Goal: Find specific page/section: Find specific page/section

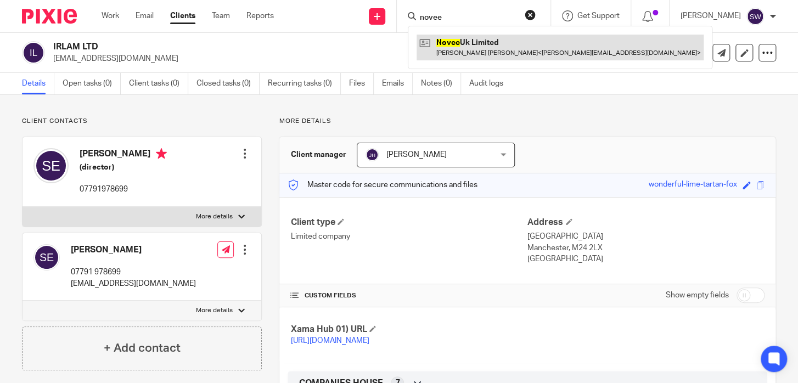
type input "novee"
click at [471, 38] on link at bounding box center [559, 47] width 287 height 25
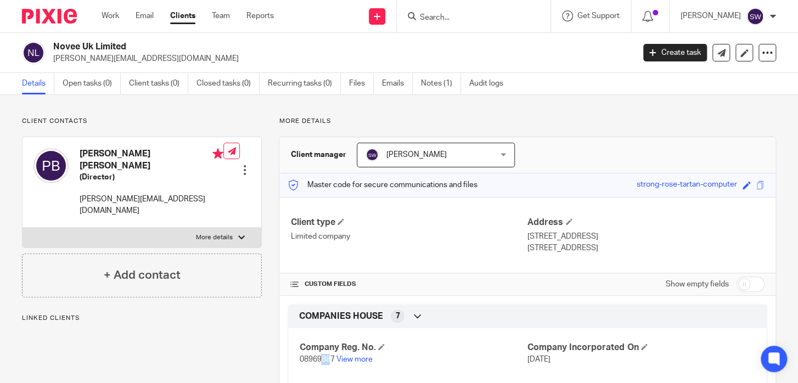
scroll to position [265, 0]
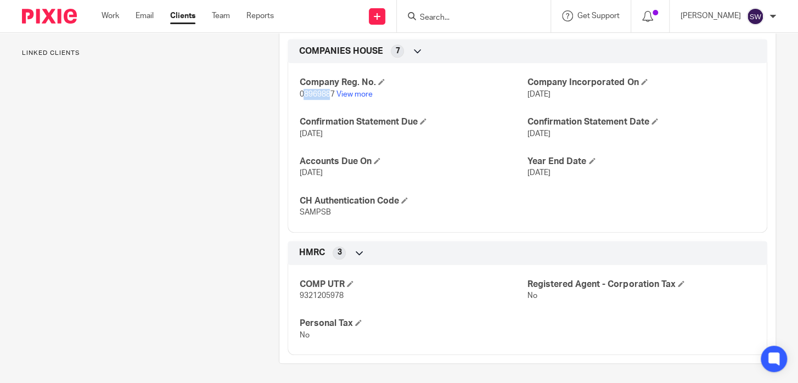
click at [299, 97] on span "08969887" at bounding box center [316, 95] width 35 height 8
drag, startPoint x: 296, startPoint y: 95, endPoint x: 331, endPoint y: 93, distance: 35.2
click at [331, 93] on div "Company Reg. No. 08969887 View more Company Incorporated On 1 Apr 2014 Confirma…" at bounding box center [526, 143] width 479 height 177
copy span "08969887"
drag, startPoint x: 327, startPoint y: 211, endPoint x: 298, endPoint y: 210, distance: 28.5
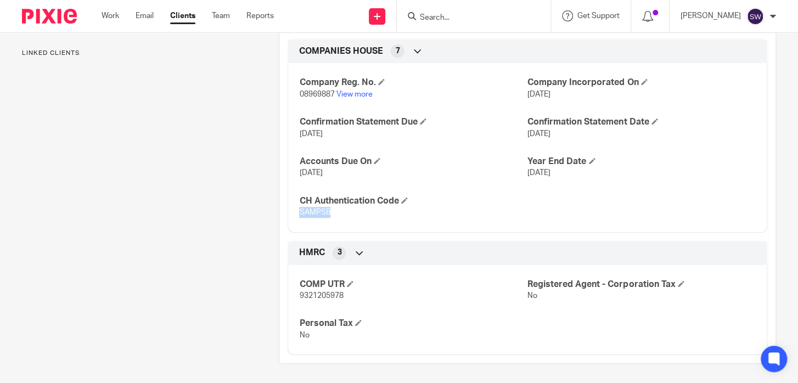
click at [299, 210] on span "SAMPSB" at bounding box center [314, 212] width 31 height 8
copy span "SAMPSB"
click at [434, 15] on input "Search" at bounding box center [468, 18] width 99 height 10
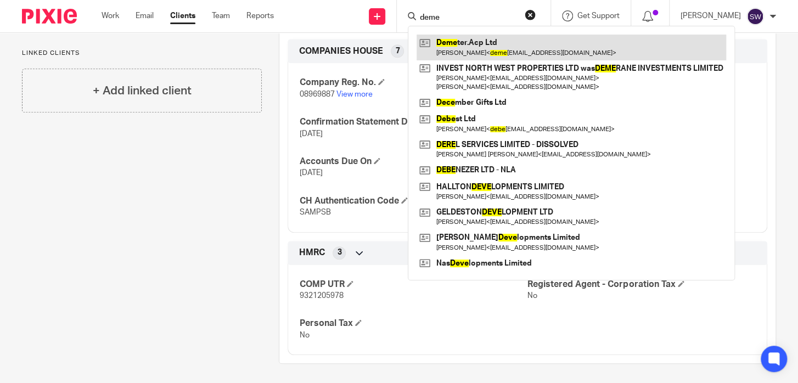
type input "deme"
click at [501, 50] on link at bounding box center [570, 47] width 309 height 25
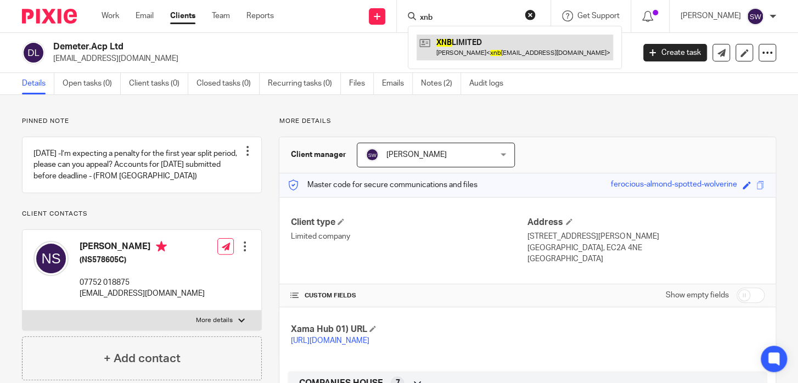
type input "xnb"
click at [475, 42] on link at bounding box center [514, 47] width 196 height 25
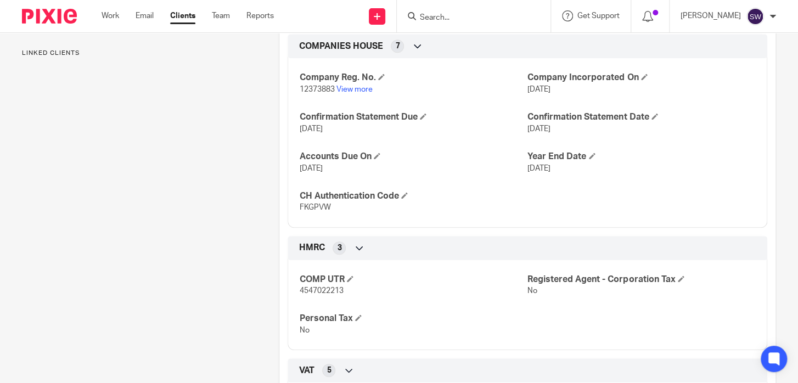
scroll to position [318, 0]
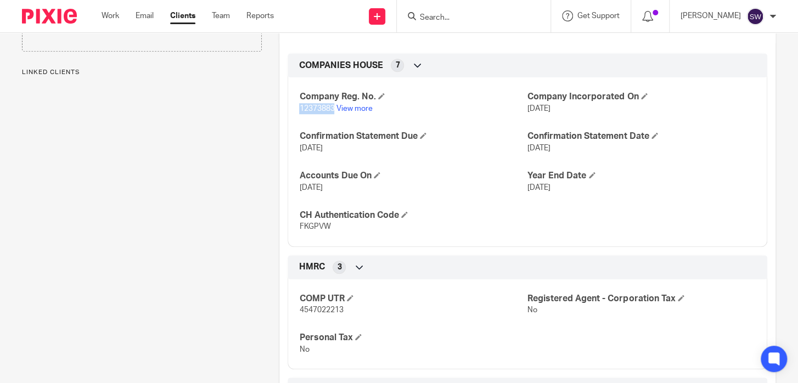
drag, startPoint x: 332, startPoint y: 118, endPoint x: 295, endPoint y: 122, distance: 37.0
click at [295, 122] on div "Company Reg. No. 12373883 View more Company Incorporated On 20 Dec 2019 Confirm…" at bounding box center [526, 157] width 479 height 177
copy span "12373883"
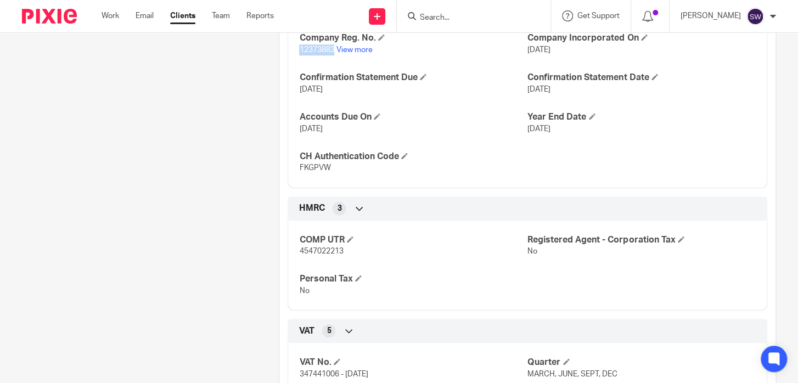
scroll to position [423, 0]
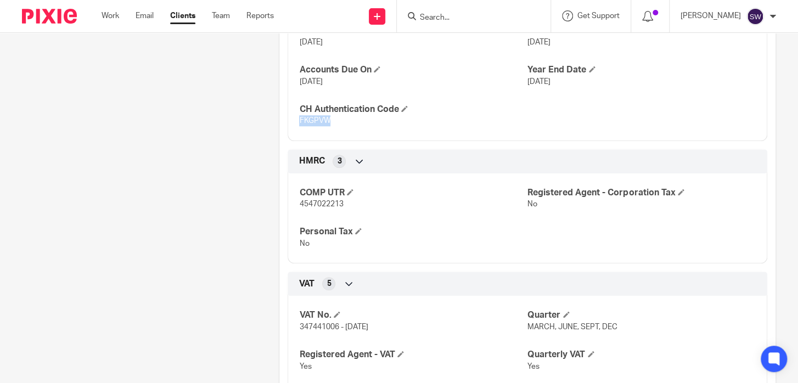
drag, startPoint x: 327, startPoint y: 130, endPoint x: 284, endPoint y: 130, distance: 43.3
click at [287, 130] on div "COMPANIES HOUSE 7 Company Reg. No. 12373883 View more Company Incorporated On 2…" at bounding box center [526, 43] width 479 height 193
copy span "FKGPVW"
click at [444, 13] on input "Search" at bounding box center [468, 18] width 99 height 10
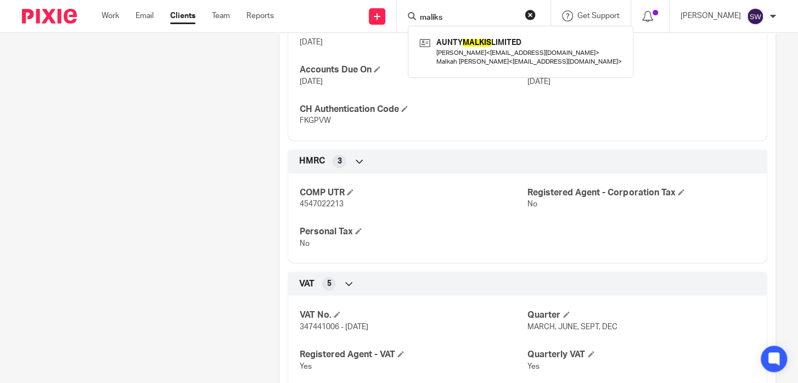
drag, startPoint x: 462, startPoint y: 16, endPoint x: 393, endPoint y: 14, distance: 68.6
click at [419, 16] on input "maliks" at bounding box center [468, 18] width 99 height 10
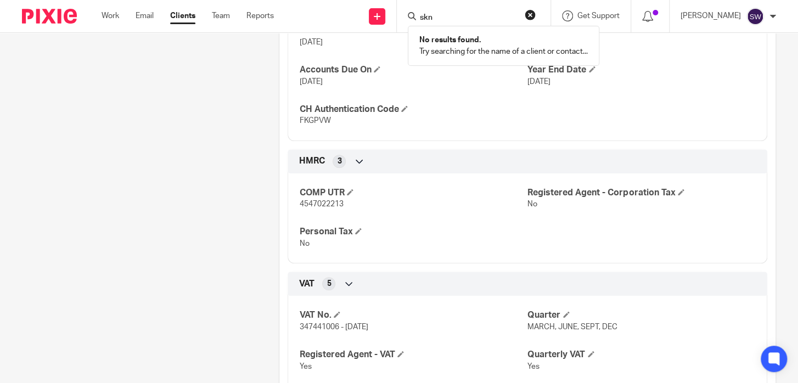
type input "skn"
drag, startPoint x: 459, startPoint y: 3, endPoint x: 436, endPoint y: 8, distance: 23.6
click at [436, 8] on div "skn No results found. Try searching for the name of a client or contact..." at bounding box center [474, 16] width 154 height 32
click at [419, 17] on input "skn" at bounding box center [468, 18] width 99 height 10
click at [88, 248] on div "Pinned note 24/07/24 - TRADING ADDRESS 141 London Road Liverpool L3 8JA Unpin n…" at bounding box center [133, 105] width 257 height 824
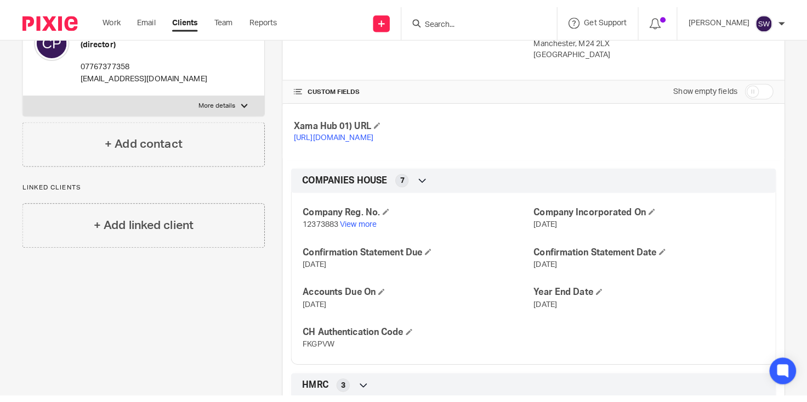
scroll to position [0, 0]
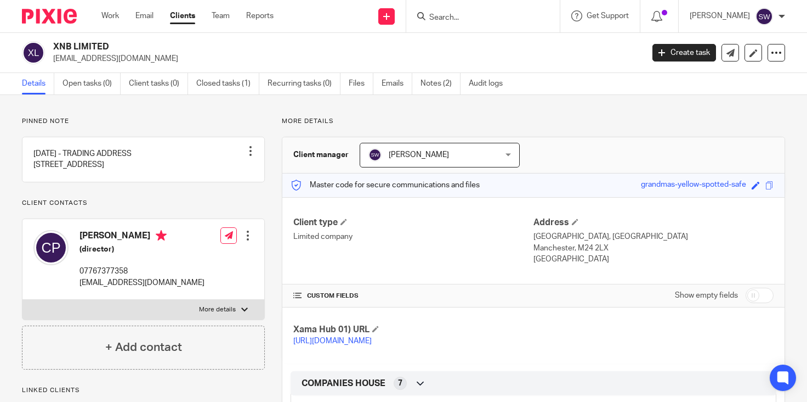
click at [451, 13] on input "Search" at bounding box center [477, 18] width 99 height 10
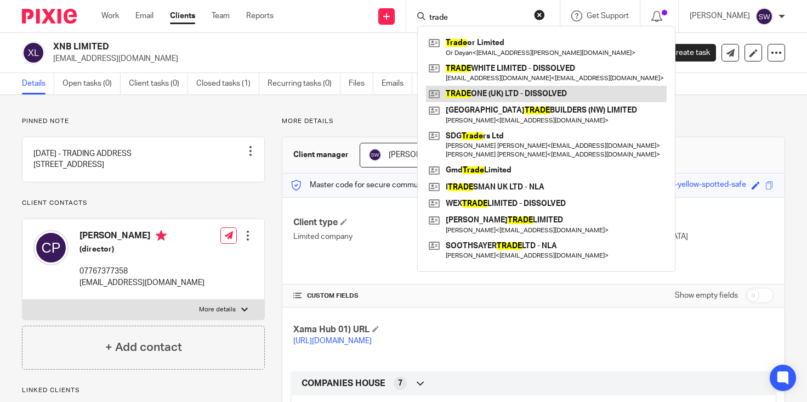
type input "trade"
click at [579, 91] on link at bounding box center [546, 94] width 241 height 16
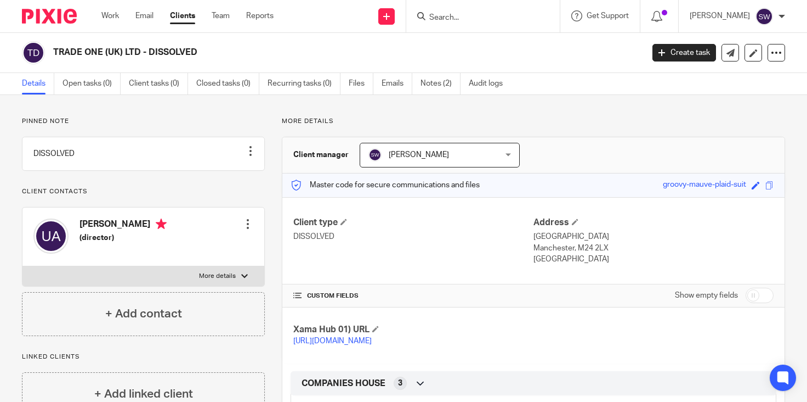
click at [443, 24] on div at bounding box center [483, 16] width 154 height 32
click at [443, 16] on input "Search" at bounding box center [477, 18] width 99 height 10
click at [466, 18] on input "Search" at bounding box center [477, 18] width 99 height 10
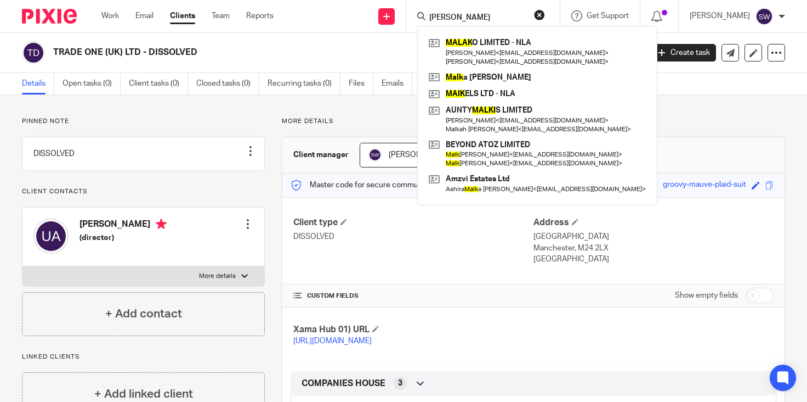
drag, startPoint x: 474, startPoint y: 19, endPoint x: 400, endPoint y: 22, distance: 74.7
click at [428, 22] on input "[PERSON_NAME]" at bounding box center [477, 18] width 99 height 10
drag, startPoint x: 484, startPoint y: 18, endPoint x: 467, endPoint y: 18, distance: 17.0
click at [467, 18] on input "[PERSON_NAME]" at bounding box center [477, 18] width 99 height 10
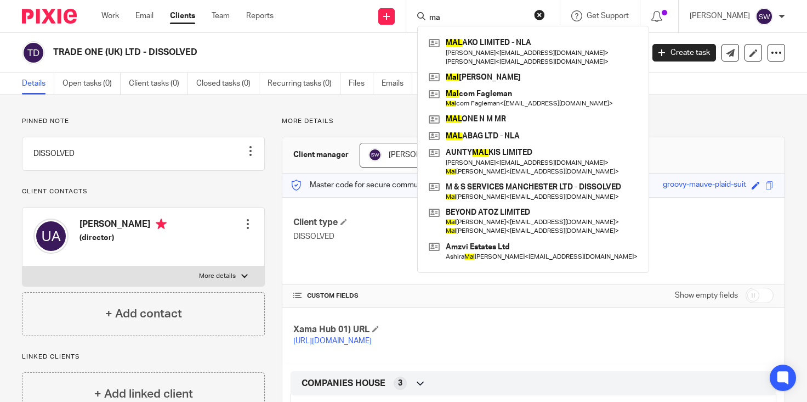
type input "m"
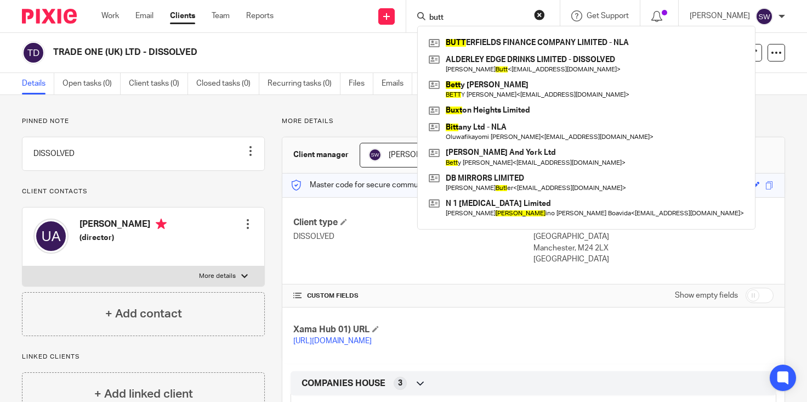
type input "butt"
